Goal: Information Seeking & Learning: Find specific fact

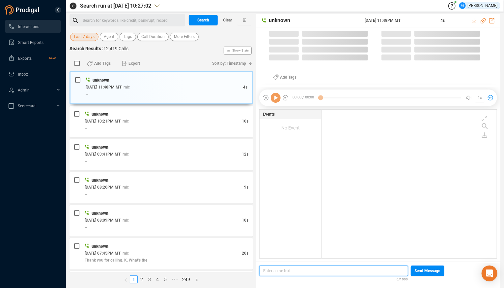
scroll to position [143, 169]
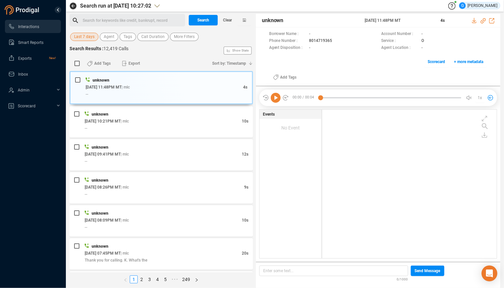
drag, startPoint x: 343, startPoint y: 20, endPoint x: 337, endPoint y: 18, distance: 6.3
click at [344, 20] on span "unknown" at bounding box center [313, 20] width 102 height 8
click at [179, 54] on div "Search Results : 12,419 Calls Show Stats" at bounding box center [162, 50] width 184 height 11
click at [89, 37] on span "Last 7 days" at bounding box center [84, 37] width 20 height 8
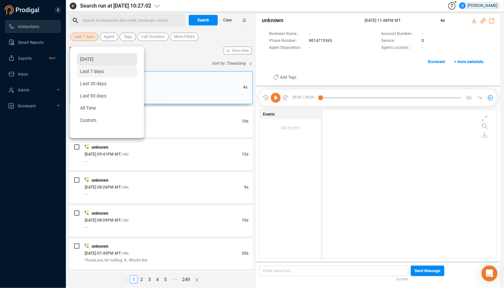
click at [94, 60] on span "[DATE]" at bounding box center [87, 58] width 14 height 5
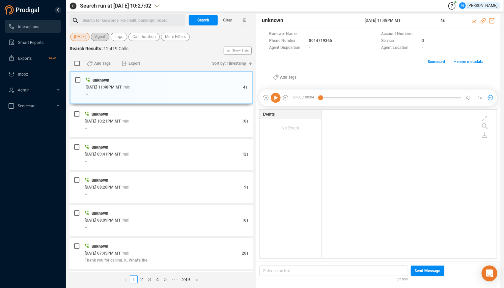
click at [106, 35] on span "Agent" at bounding box center [100, 37] width 11 height 8
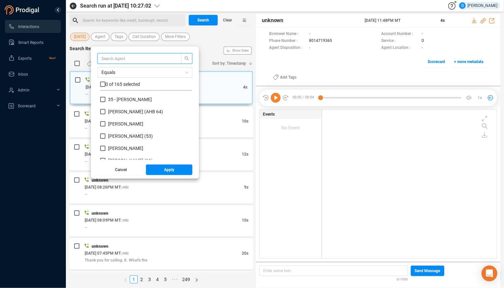
scroll to position [58, 87]
click at [116, 57] on input "text" at bounding box center [137, 58] width 70 height 7
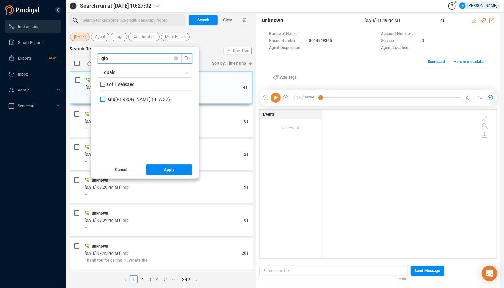
type input "gio"
click at [106, 100] on input "[PERSON_NAME] (GLA 32)" at bounding box center [102, 99] width 5 height 5
checkbox input "true"
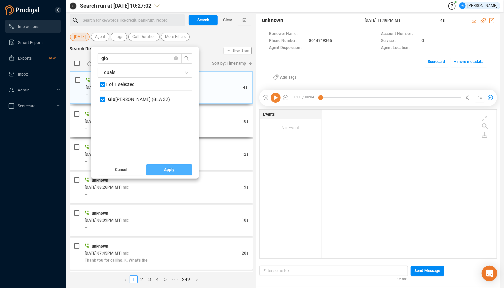
drag, startPoint x: 169, startPoint y: 173, endPoint x: 148, endPoint y: 117, distance: 59.6
click at [169, 172] on button "Apply" at bounding box center [169, 169] width 47 height 11
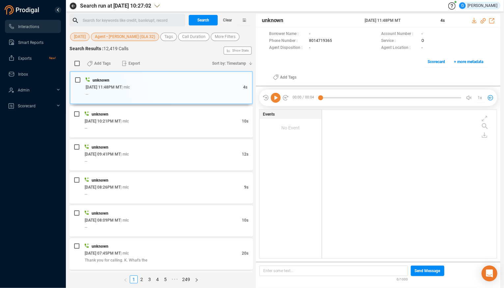
click at [86, 38] on span "[DATE]" at bounding box center [80, 37] width 12 height 8
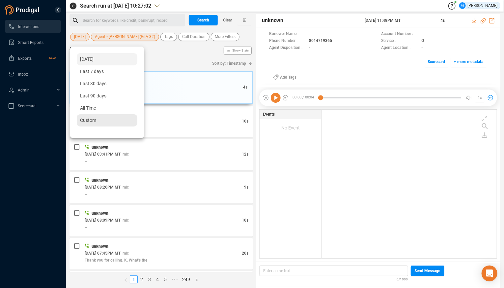
click at [100, 122] on div "Custom" at bounding box center [107, 120] width 61 height 12
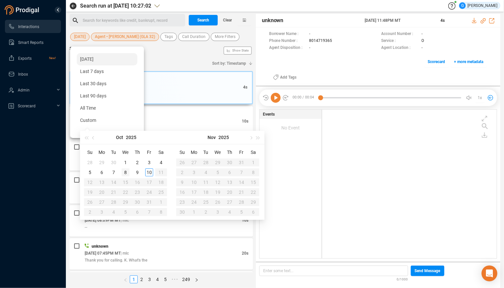
type input "[DATE]"
click at [126, 170] on div "8" at bounding box center [126, 172] width 8 height 8
click at [125, 170] on div "8" at bounding box center [126, 172] width 8 height 8
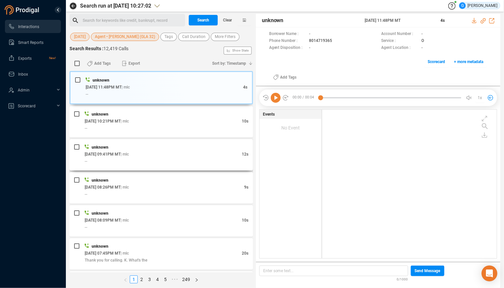
click at [125, 170] on div "unknown [DATE] 11:48PM MT | mlc 4s -- unknown [DATE] 10:21PM MT | mlc 10s -- un…" at bounding box center [162, 171] width 184 height 201
click at [192, 35] on span "Call Duration" at bounding box center [193, 37] width 23 height 8
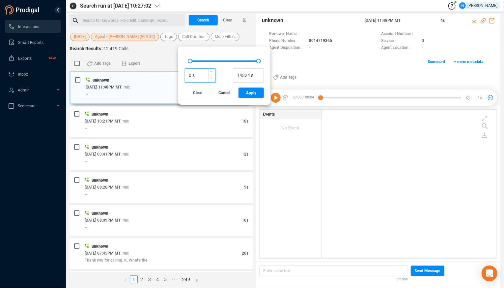
drag, startPoint x: 189, startPoint y: 75, endPoint x: 180, endPoint y: 75, distance: 8.9
click at [185, 75] on input "0 s" at bounding box center [200, 76] width 30 height 10
type input "65 s"
click at [243, 93] on button "Apply" at bounding box center [251, 92] width 25 height 11
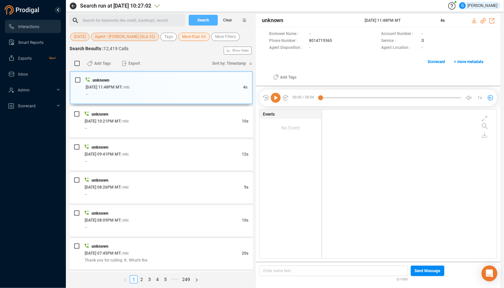
click at [204, 20] on span "Search" at bounding box center [204, 20] width 12 height 11
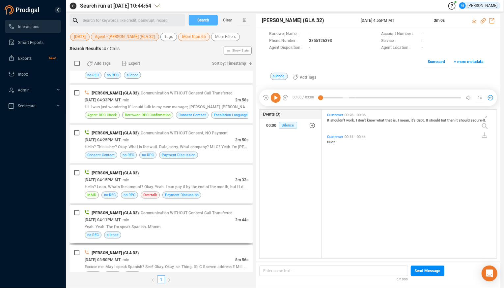
scroll to position [133, 0]
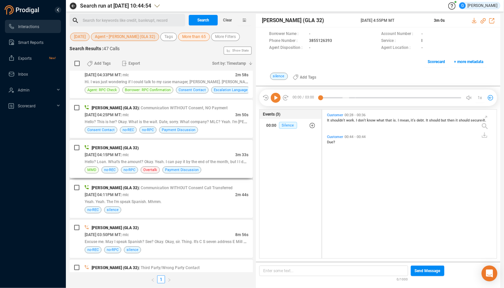
click at [222, 146] on div "[PERSON_NAME] (GLA 32)" at bounding box center [167, 147] width 164 height 7
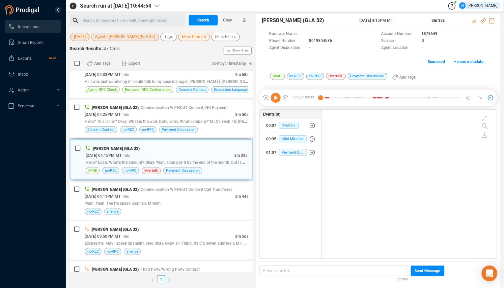
scroll to position [0, 0]
